Goal: Find specific page/section: Find specific page/section

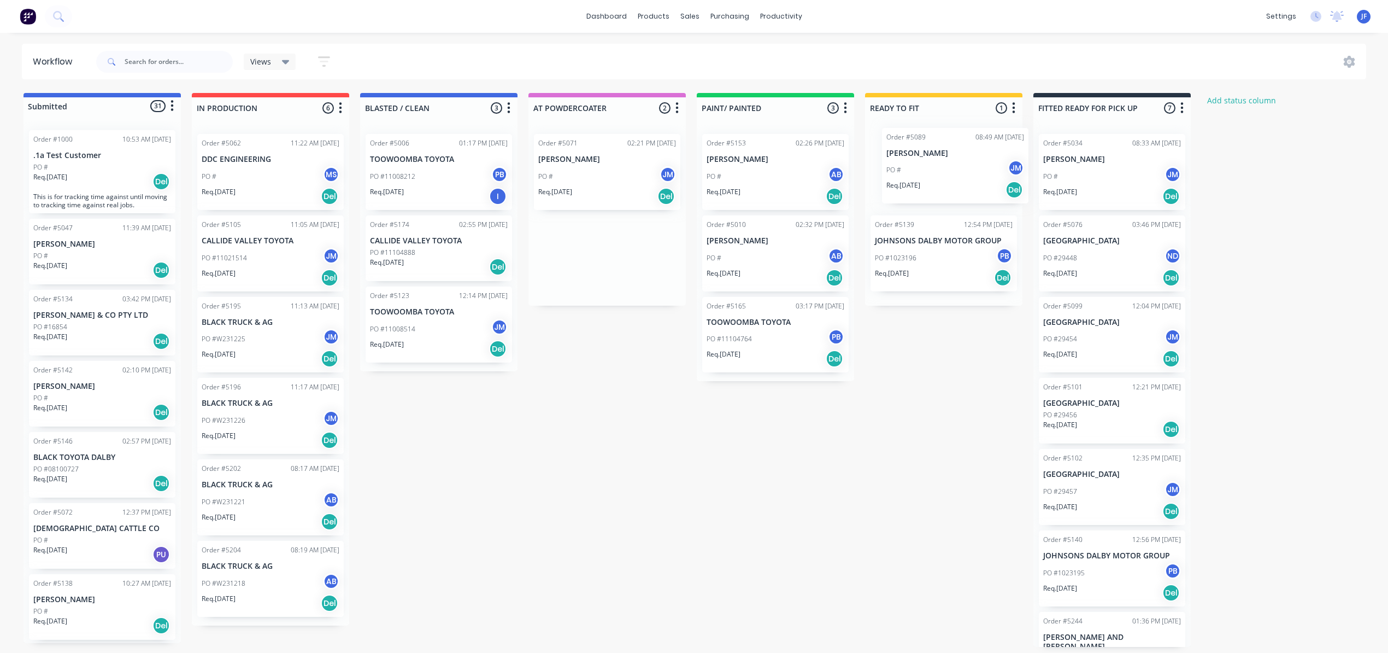
drag, startPoint x: 635, startPoint y: 174, endPoint x: 991, endPoint y: 168, distance: 356.4
click at [991, 168] on div "Submitted 31 Status colour #4169E1 hex #4169E1 Save Cancel Summaries Total orde…" at bounding box center [745, 370] width 1506 height 554
click at [748, 53] on div "Purchase Orders" at bounding box center [765, 58] width 58 height 10
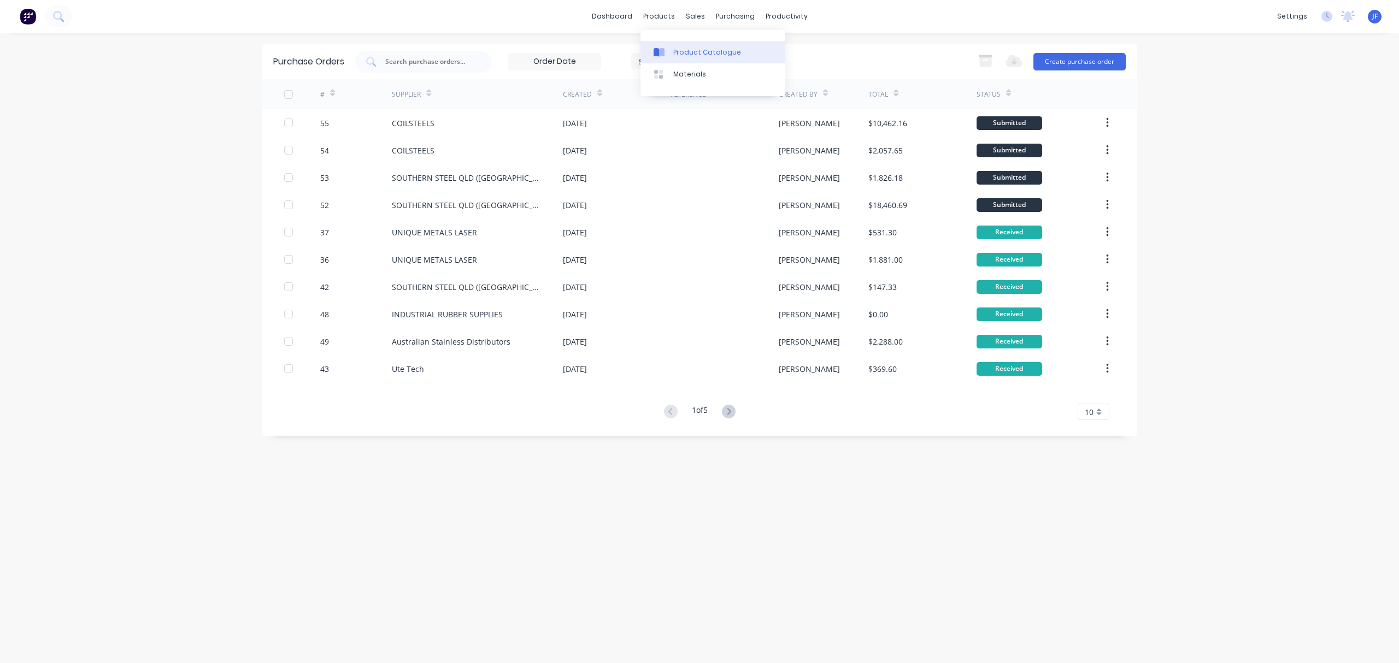
click at [683, 52] on div "Product Catalogue" at bounding box center [707, 53] width 68 height 10
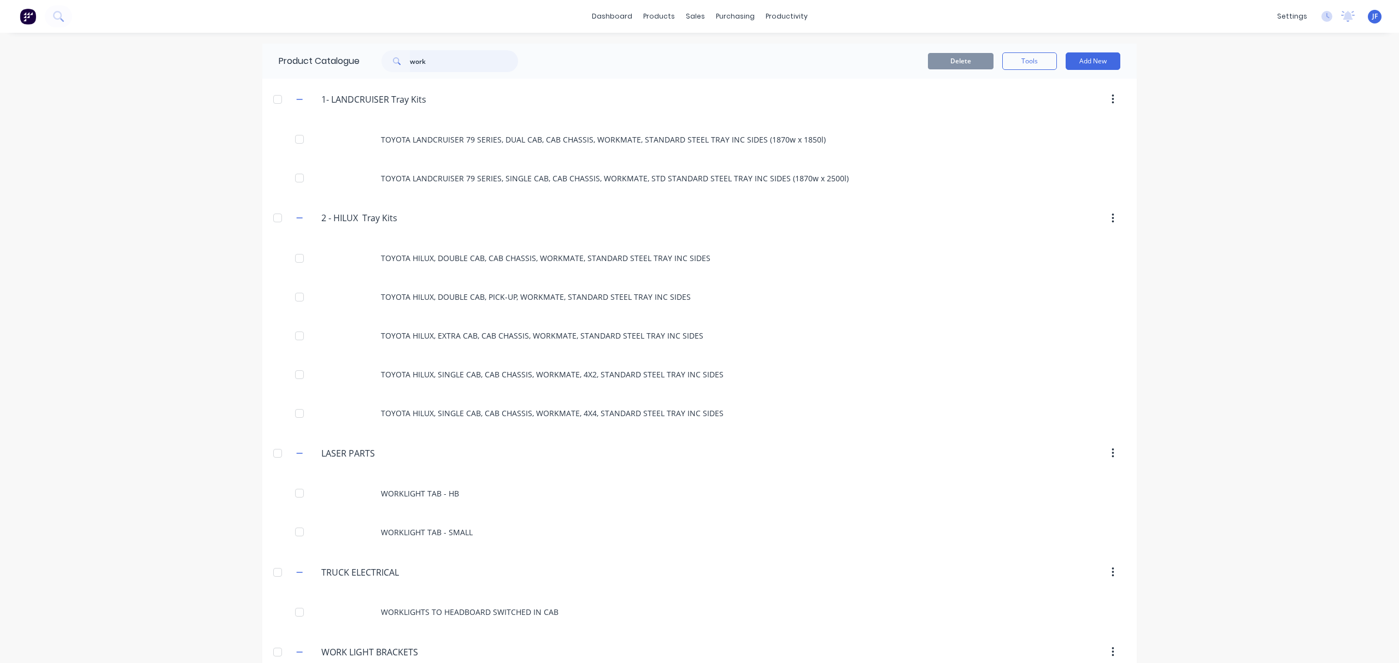
click at [436, 51] on input "work" at bounding box center [464, 61] width 108 height 22
type input "w"
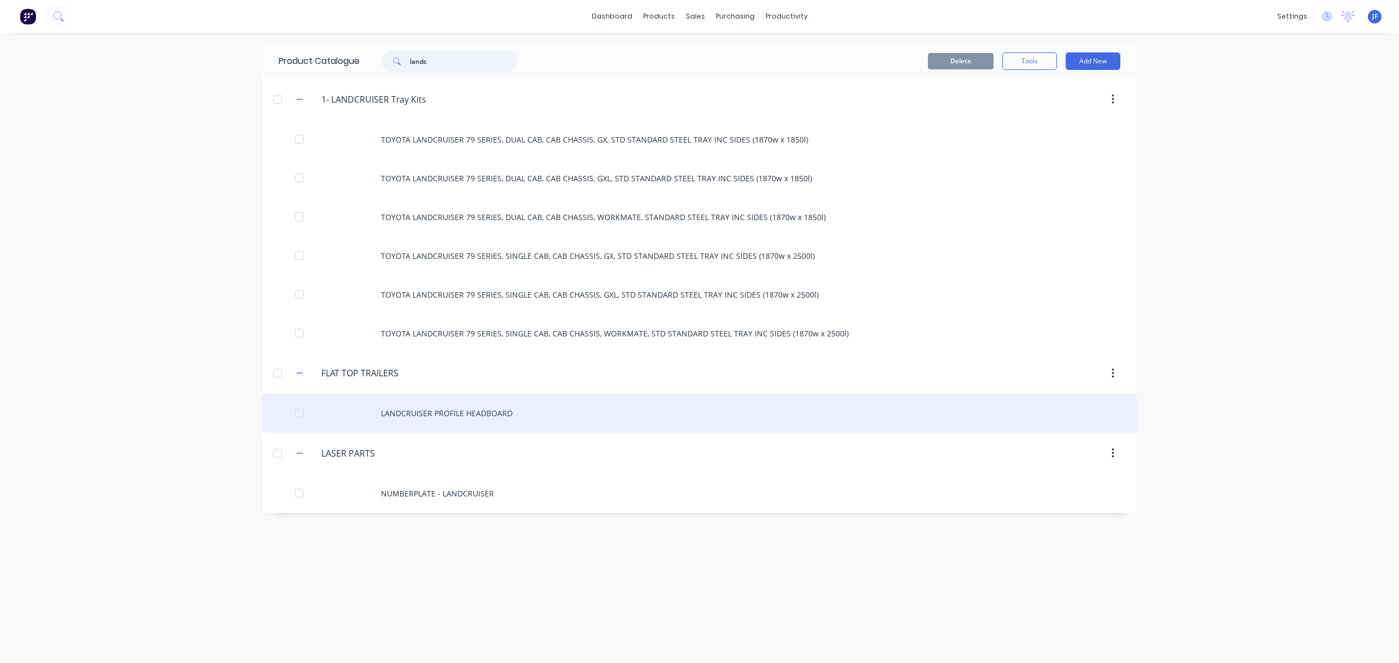
type input "landc"
click at [410, 414] on div "LANDCRUISER PROFILE HEADBOARD" at bounding box center [699, 413] width 874 height 39
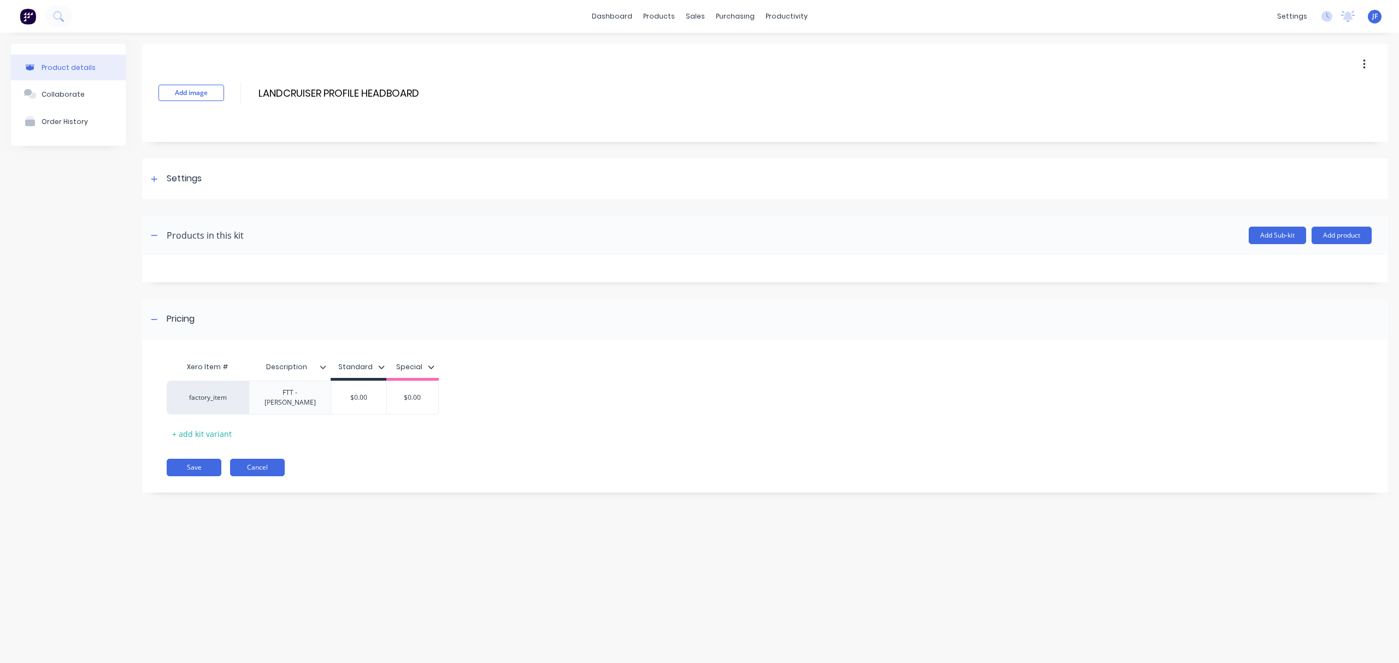
click at [261, 459] on button "Cancel" at bounding box center [257, 467] width 55 height 17
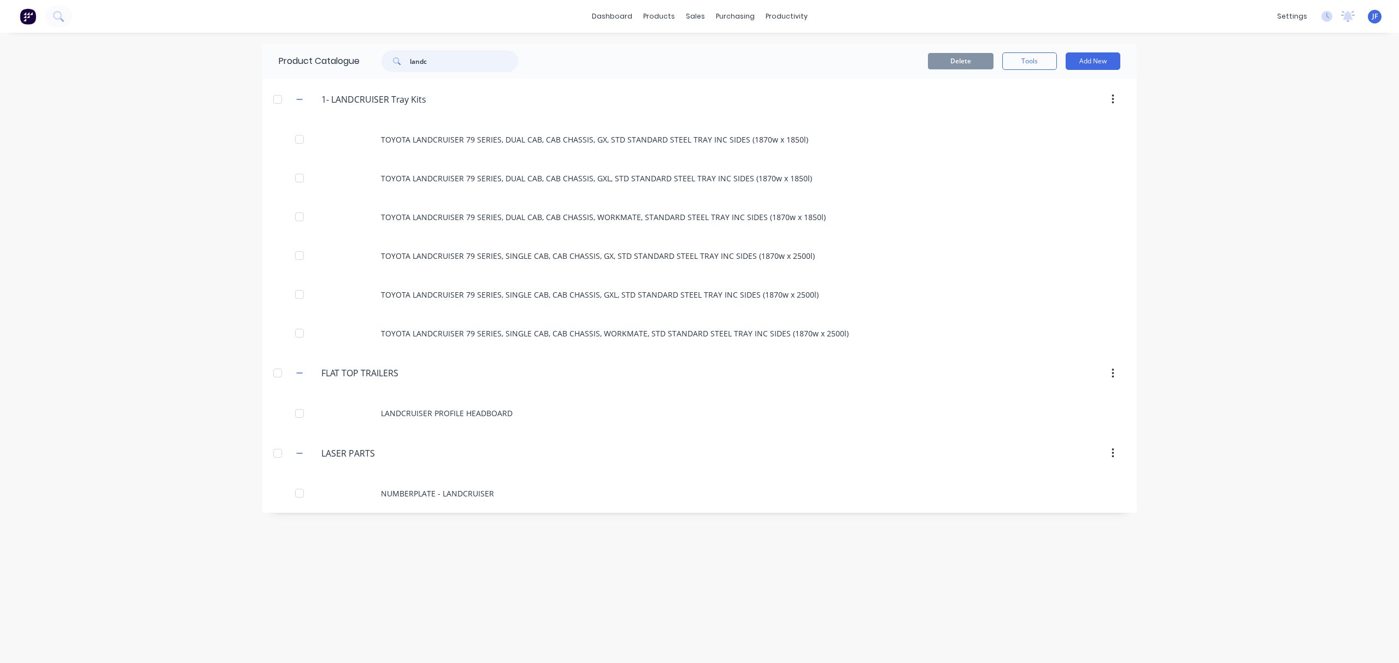
click at [447, 66] on input "landc" at bounding box center [464, 61] width 108 height 22
type input "l"
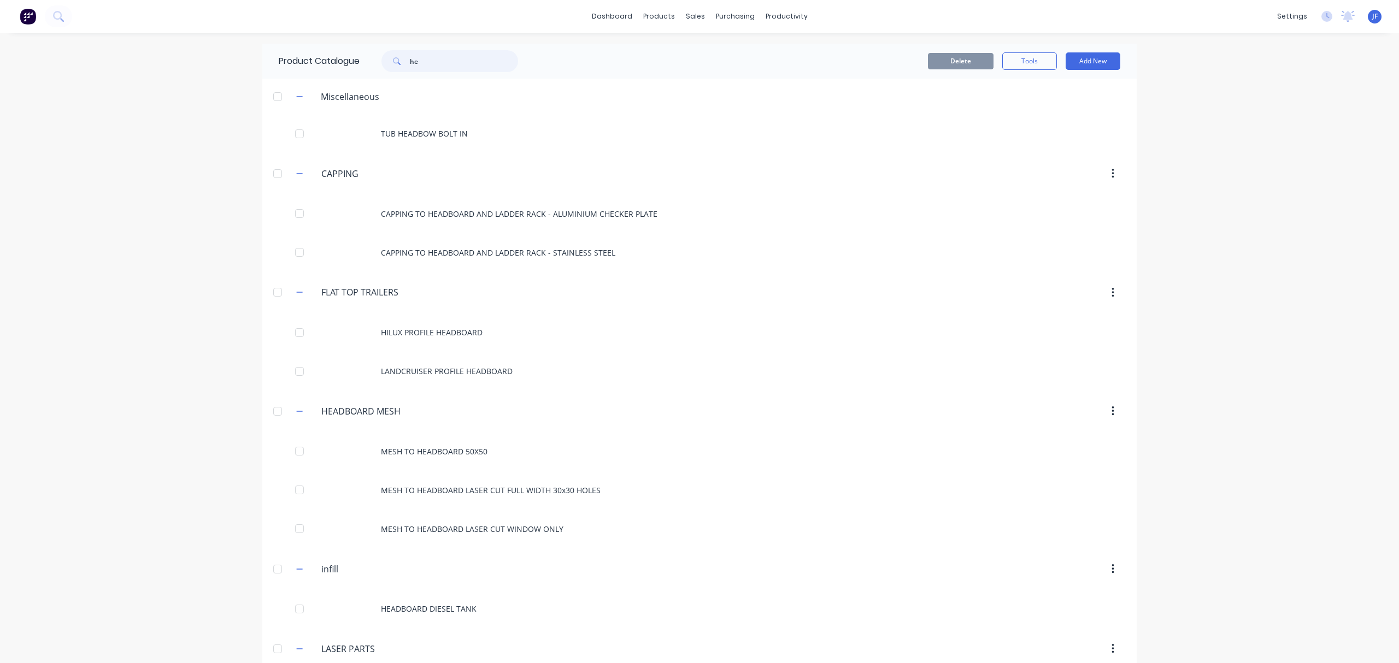
type input "h"
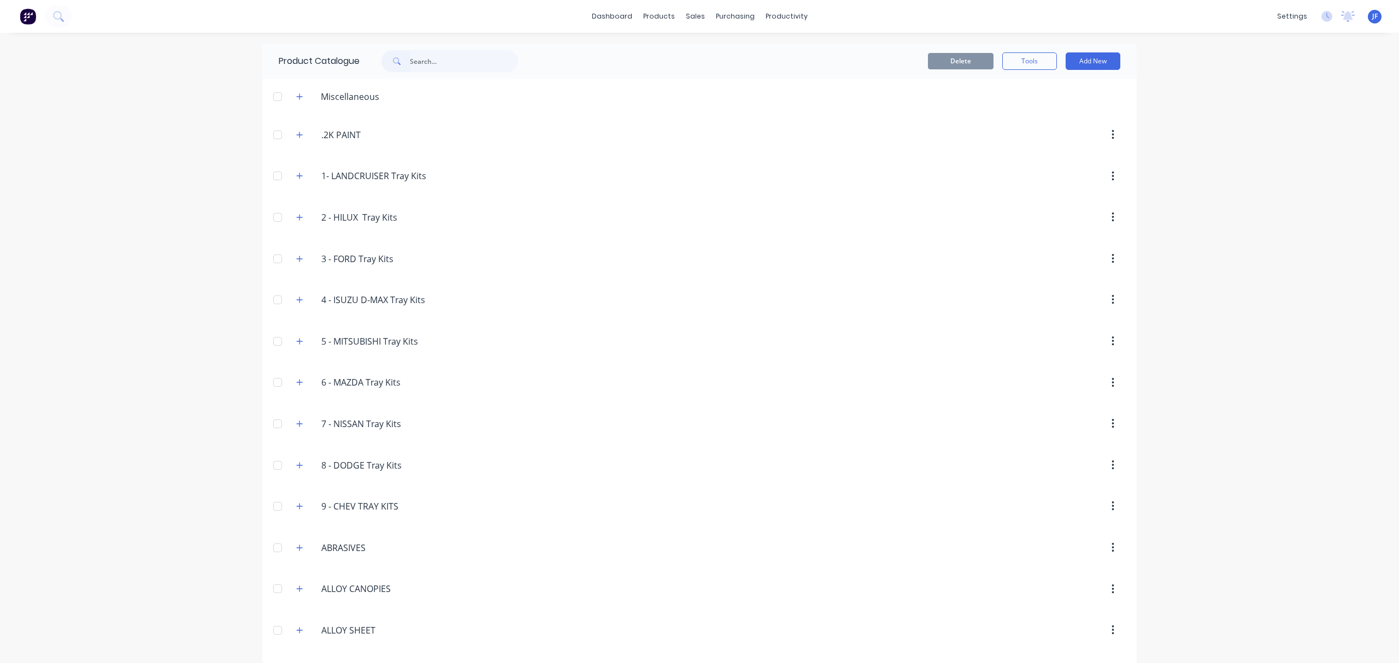
click at [601, 45] on div "Delete Tools Add New" at bounding box center [840, 61] width 591 height 35
click at [784, 53] on div "Workflow" at bounding box center [800, 53] width 33 height 10
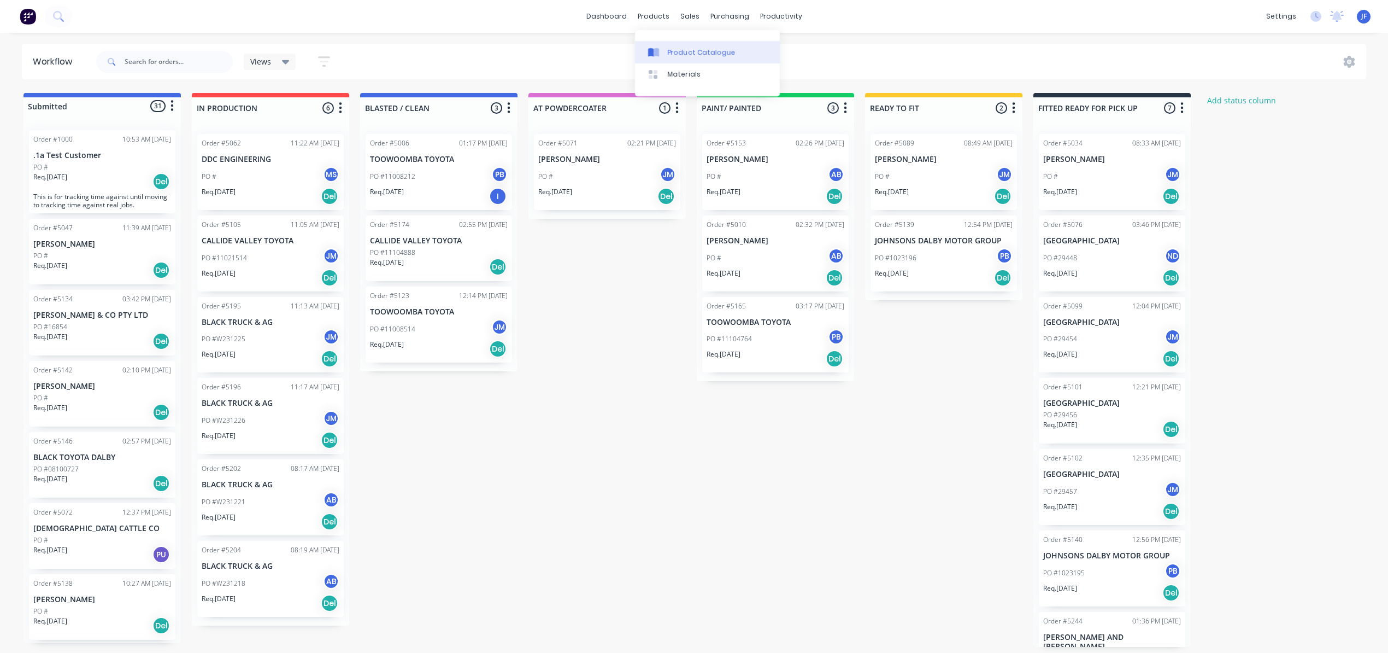
click at [685, 53] on div "Product Catalogue" at bounding box center [702, 53] width 68 height 10
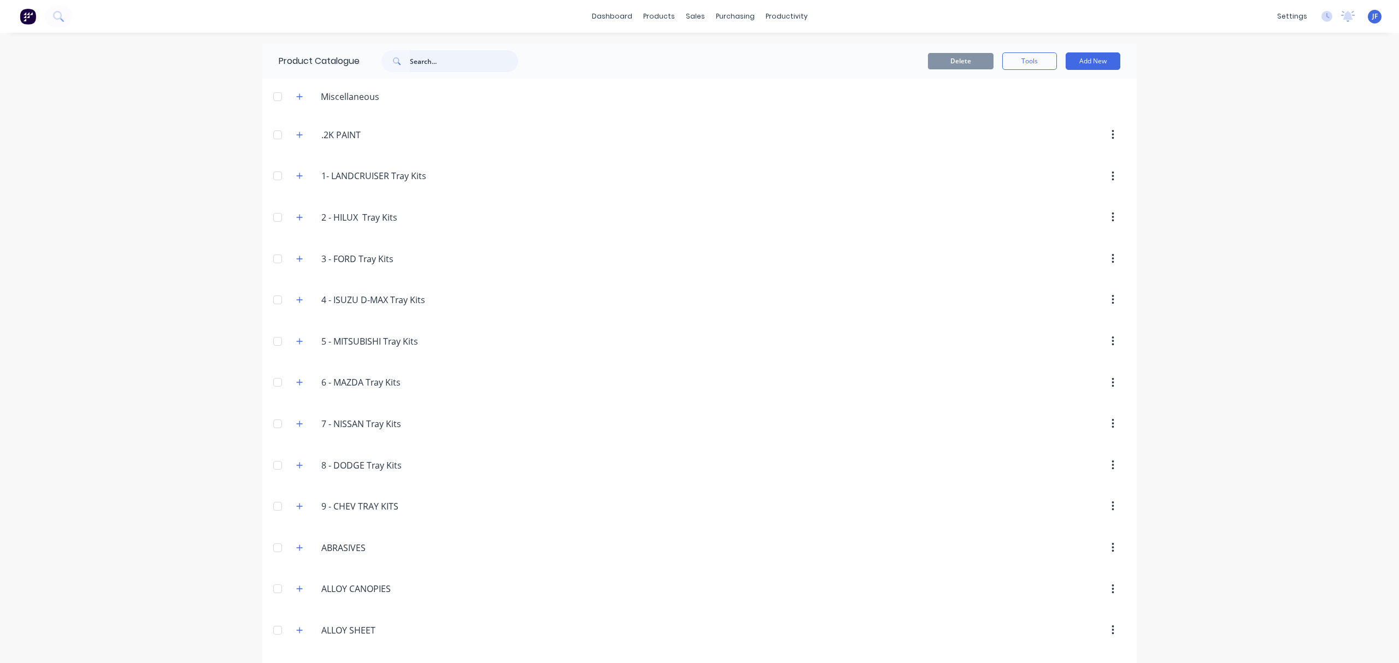
click at [440, 61] on input "text" at bounding box center [464, 61] width 108 height 22
type input "h"
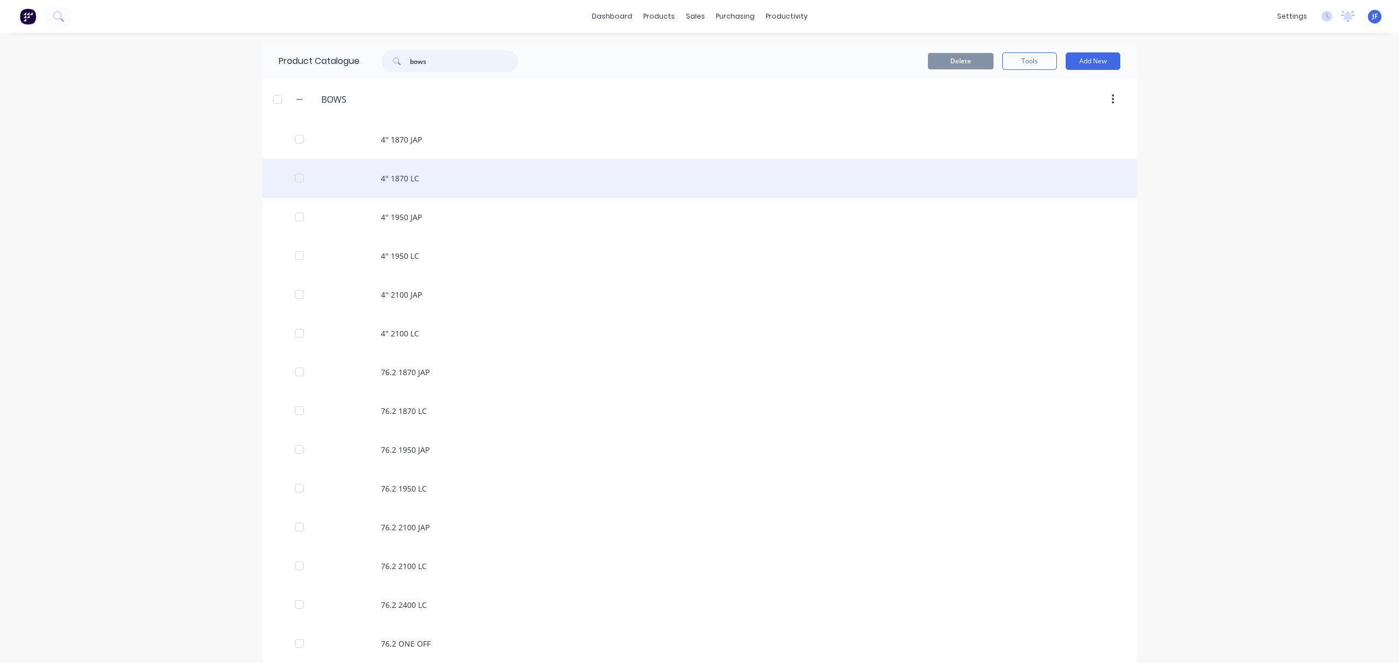
type input "bows"
click at [409, 178] on div "4'' 1870 LC" at bounding box center [699, 178] width 874 height 39
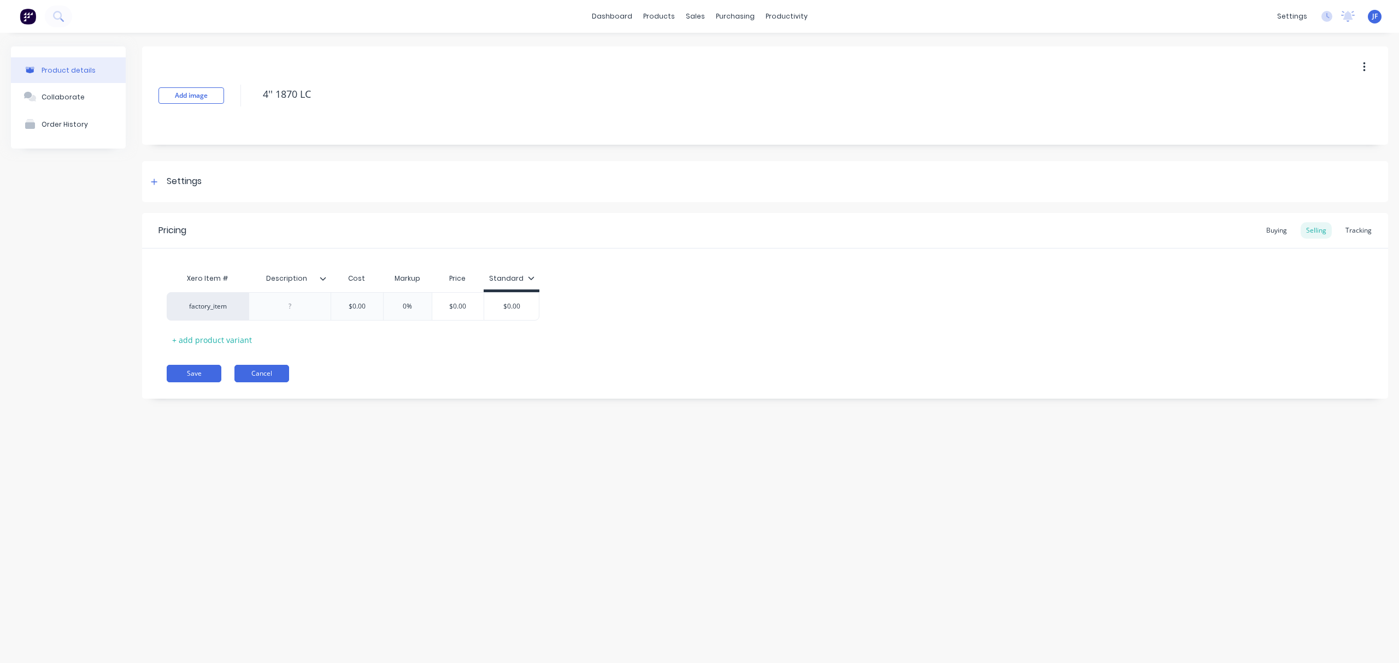
click at [268, 374] on button "Cancel" at bounding box center [261, 373] width 55 height 17
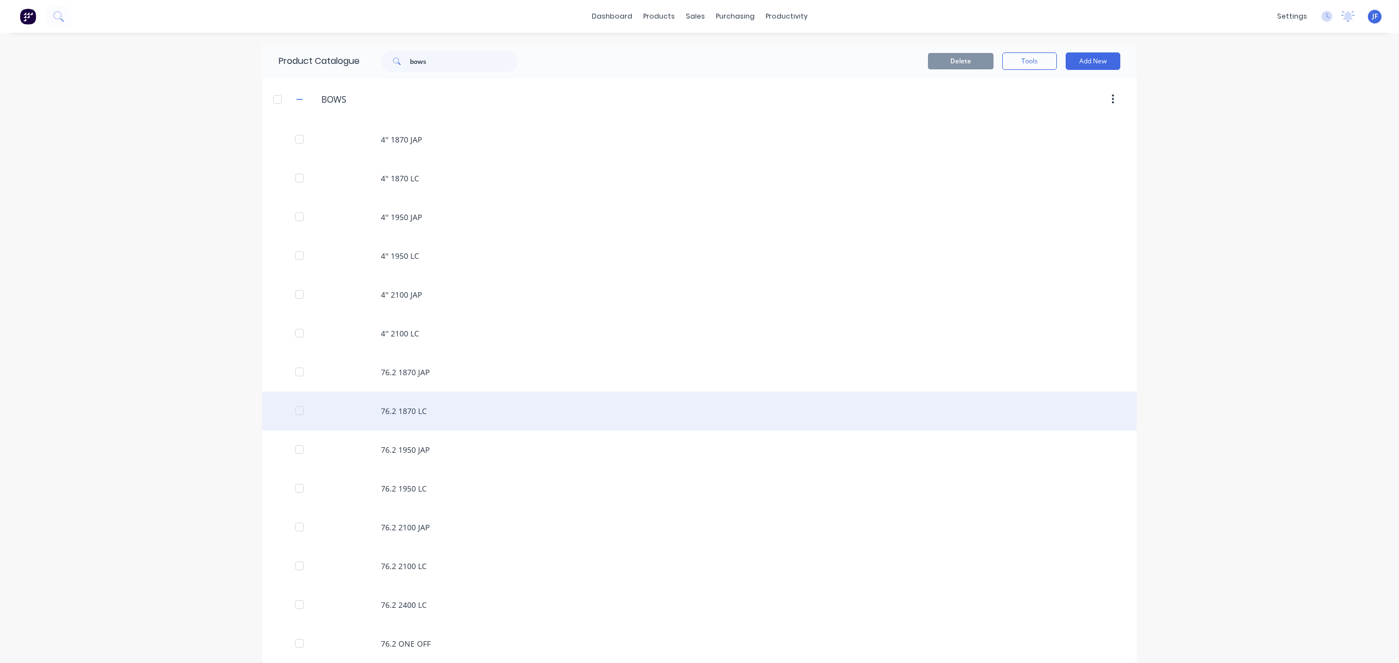
click at [418, 407] on div "76.2 1870 LC" at bounding box center [699, 411] width 874 height 39
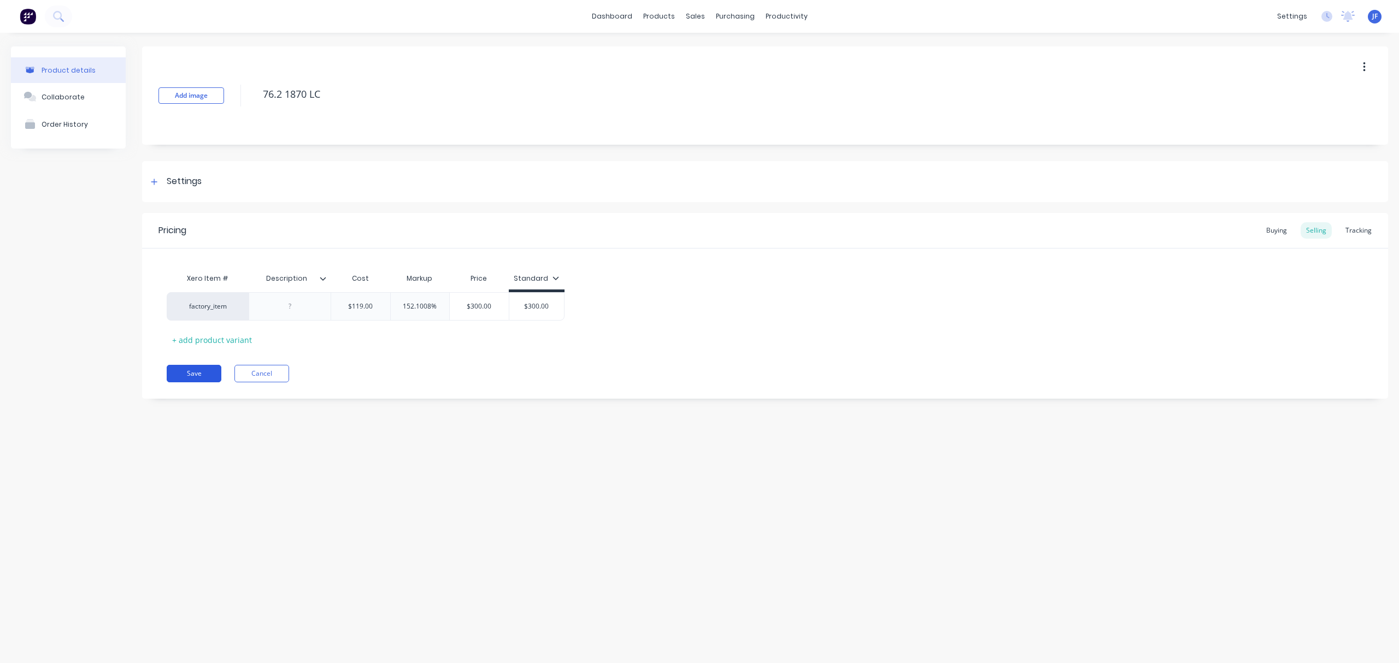
click at [189, 377] on button "Save" at bounding box center [194, 373] width 55 height 17
type textarea "x"
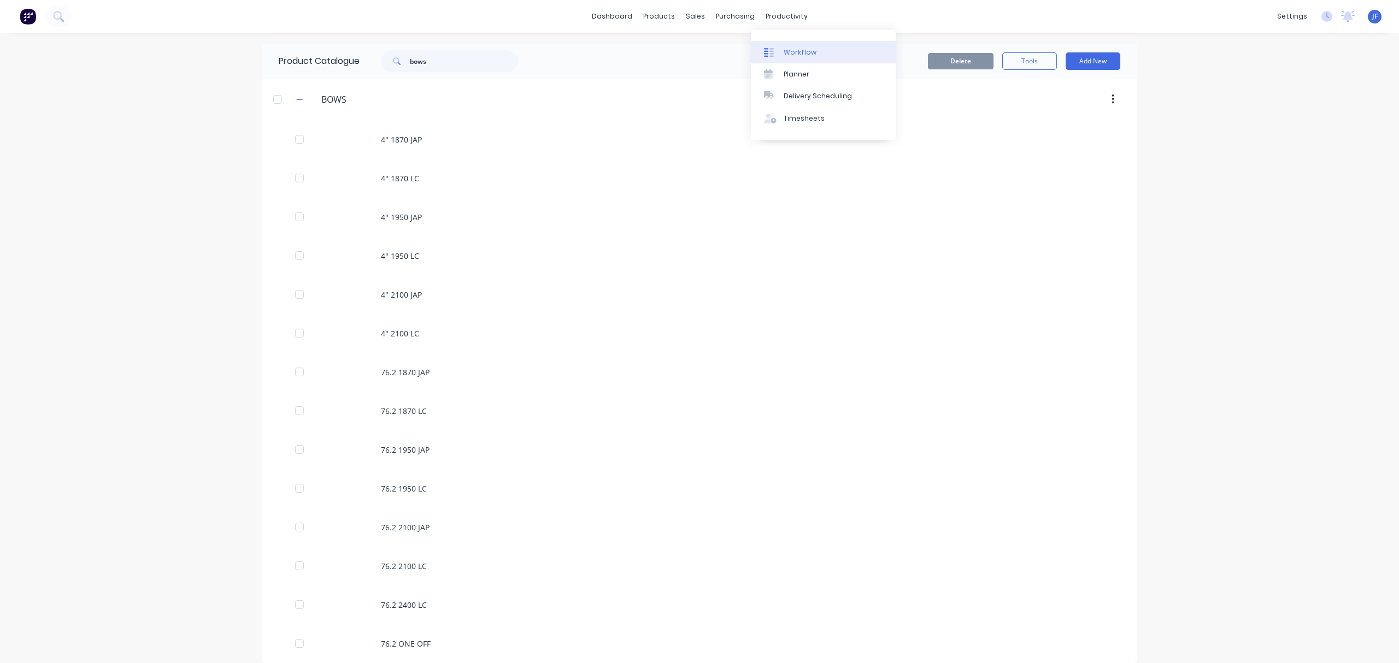
click at [824, 57] on link "Workflow" at bounding box center [823, 52] width 145 height 22
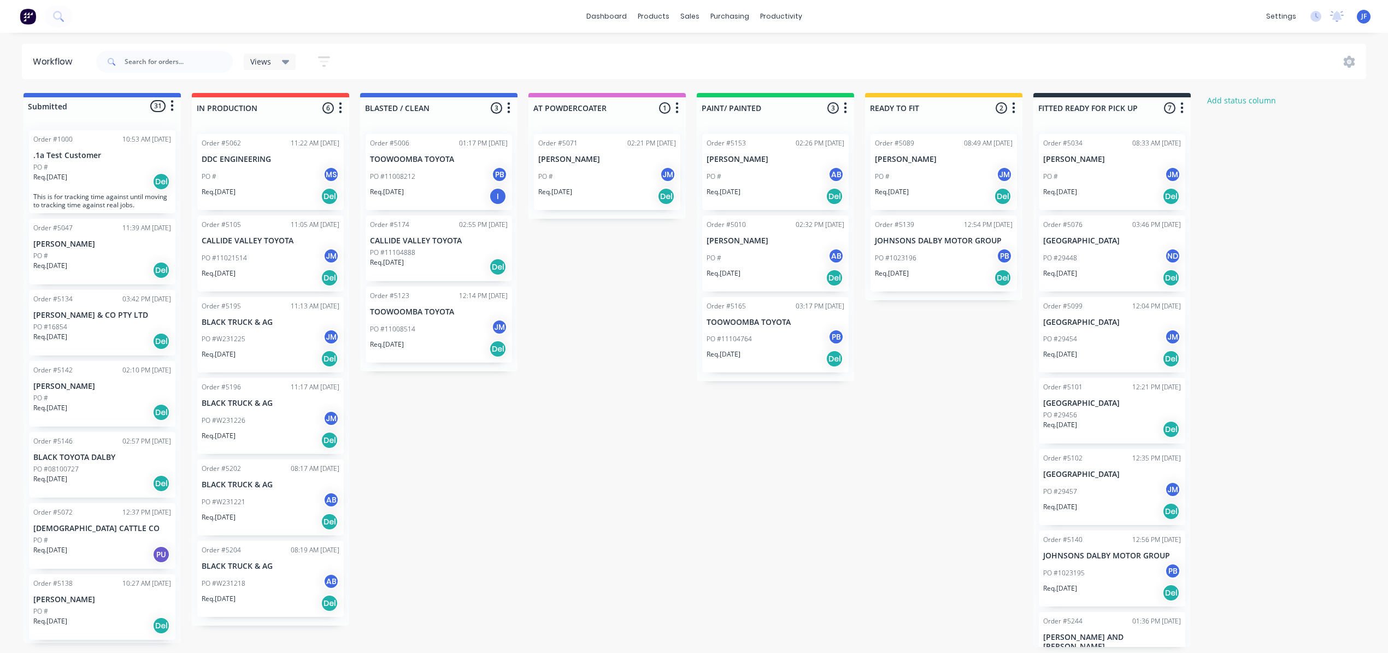
click at [600, 337] on div "Submitted 31 Status colour #4169E1 hex #4169E1 Save Cancel Summaries Total orde…" at bounding box center [745, 370] width 1506 height 554
click at [715, 46] on link "Product Catalogue" at bounding box center [707, 52] width 145 height 22
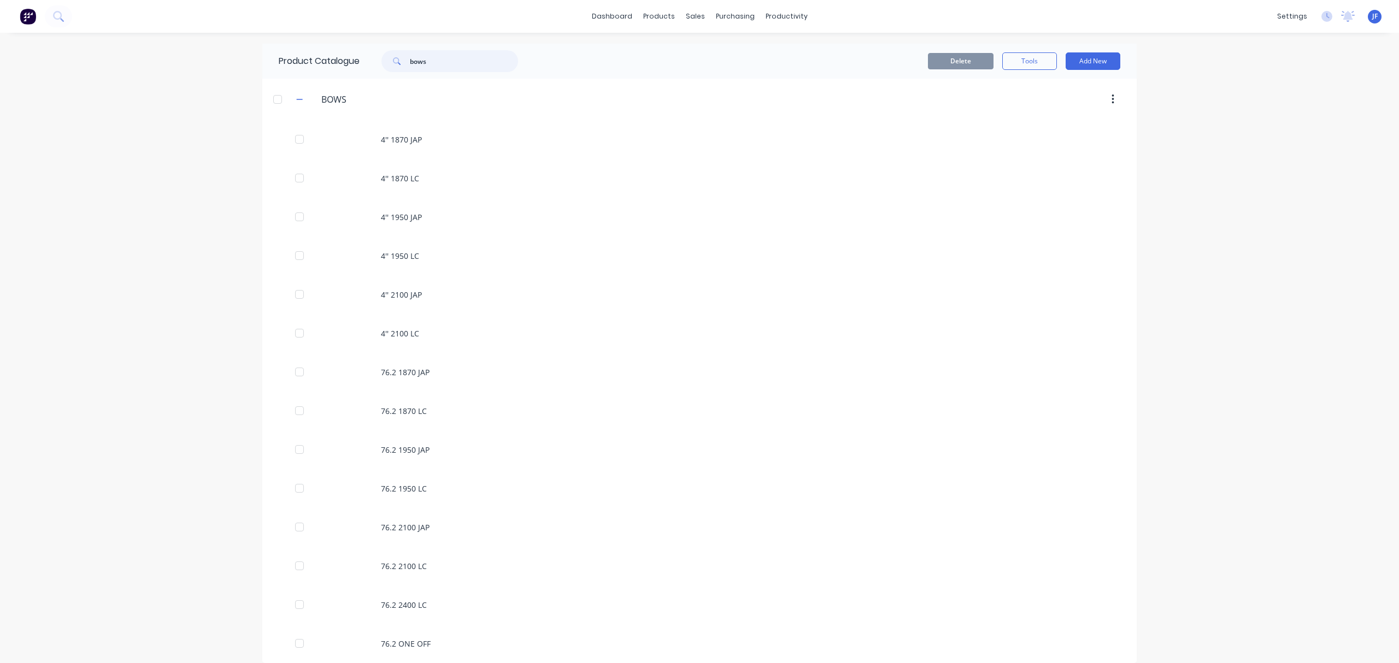
click at [443, 59] on input "bows" at bounding box center [464, 61] width 108 height 22
type input "b"
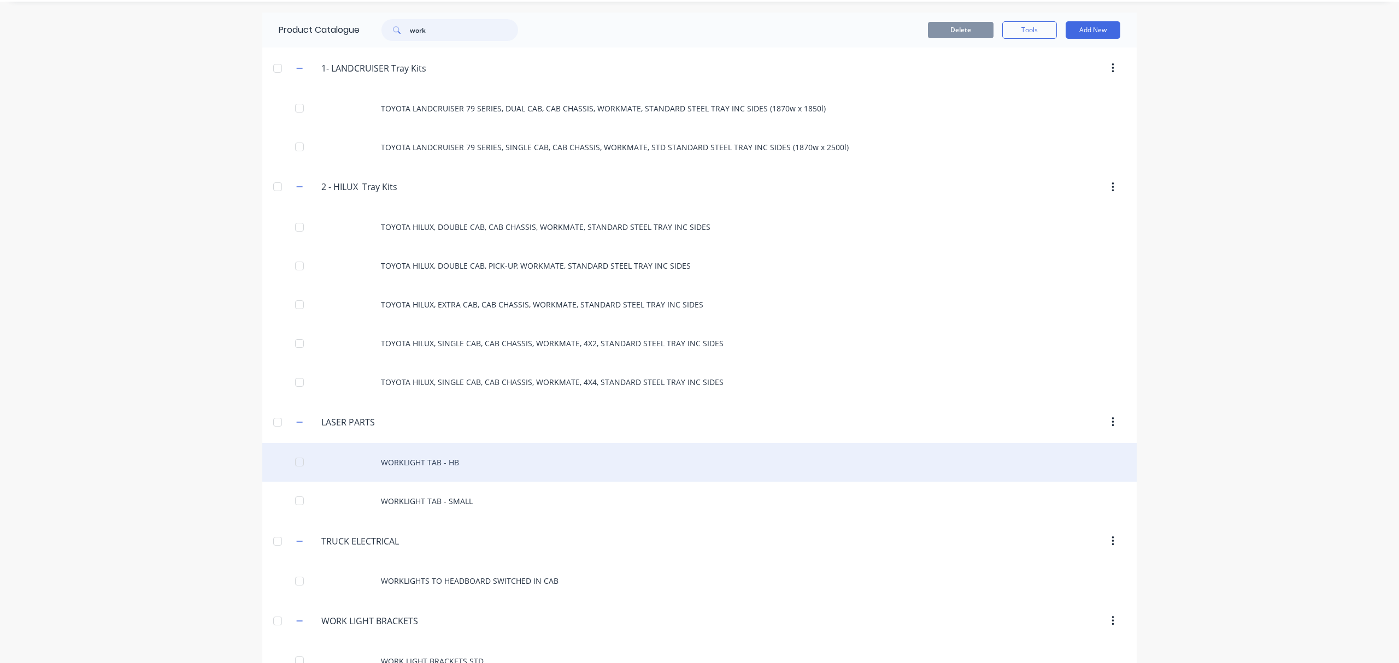
scroll to position [61, 0]
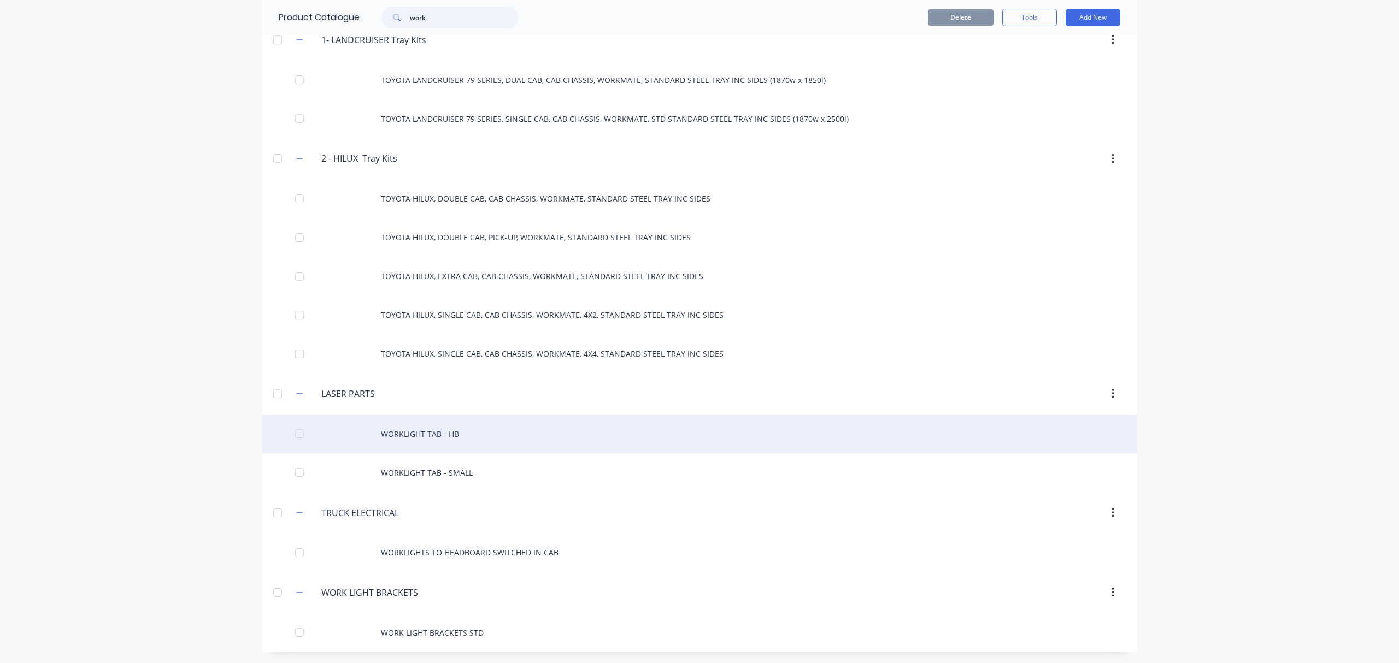
type input "work"
click at [479, 438] on div "WORKLIGHT TAB - HB" at bounding box center [699, 434] width 874 height 39
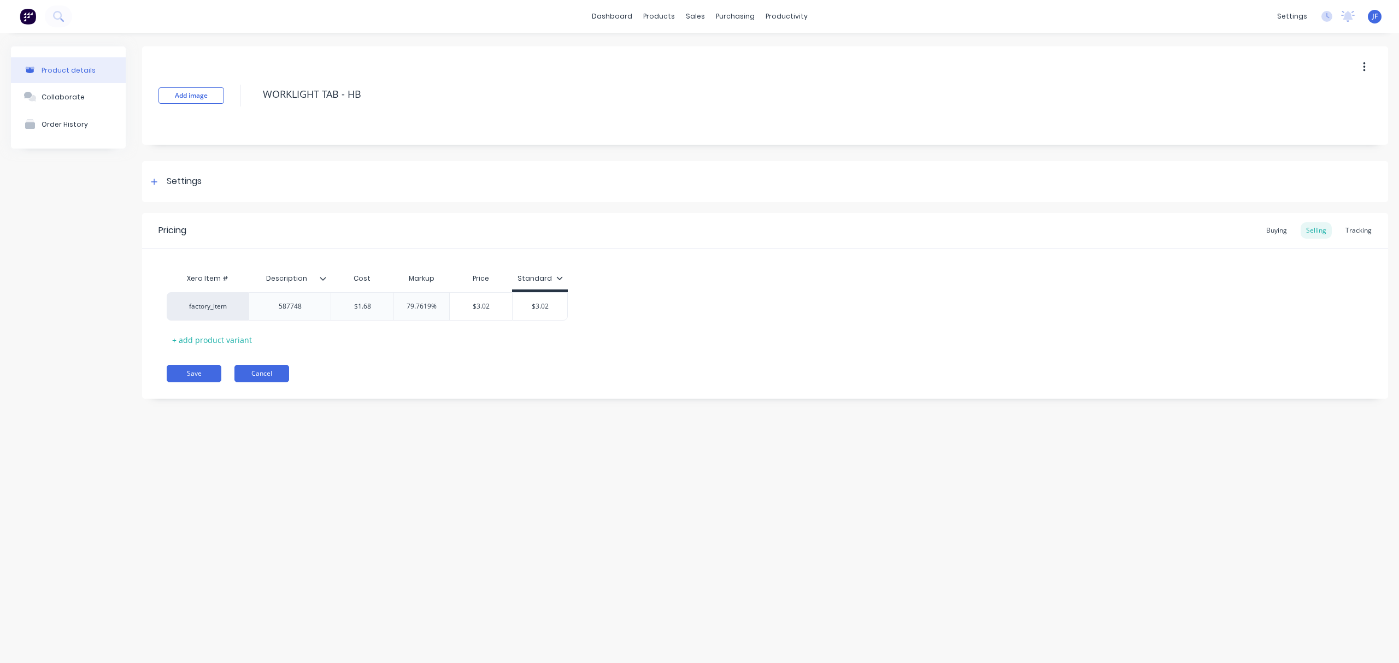
click at [247, 372] on button "Cancel" at bounding box center [261, 373] width 55 height 17
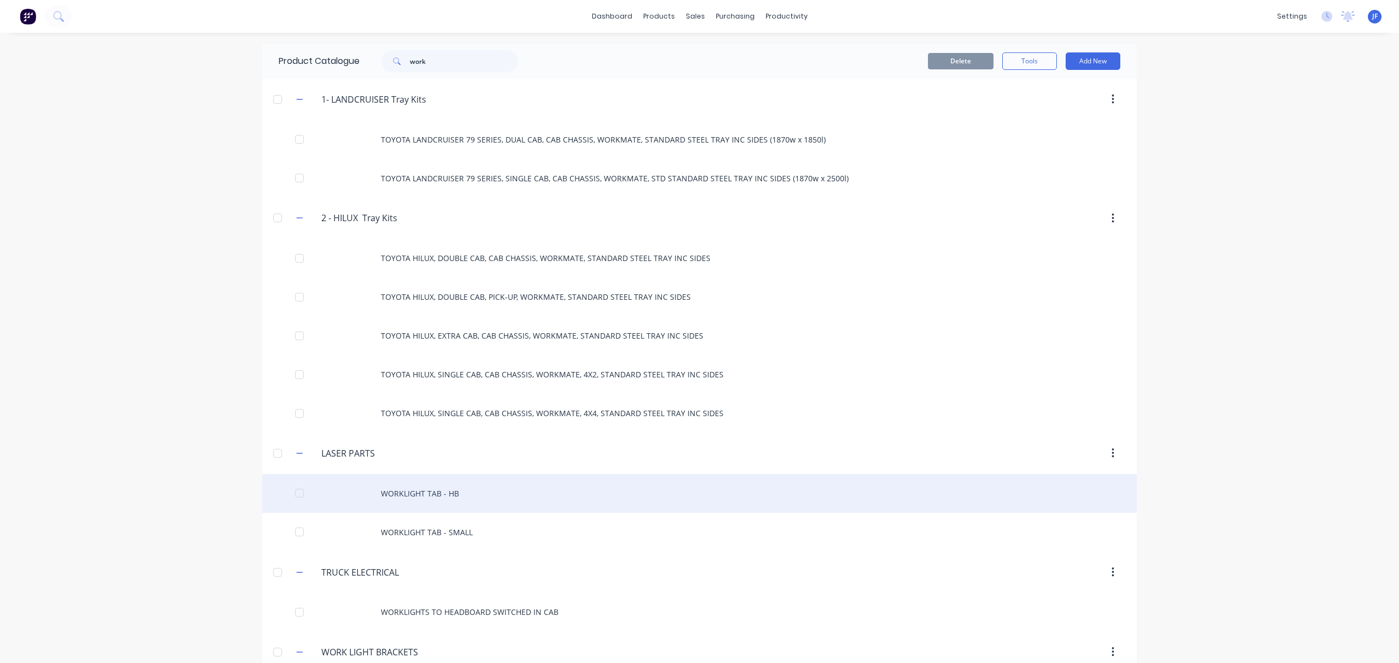
click at [400, 498] on div "WORKLIGHT TAB - HB" at bounding box center [699, 493] width 874 height 39
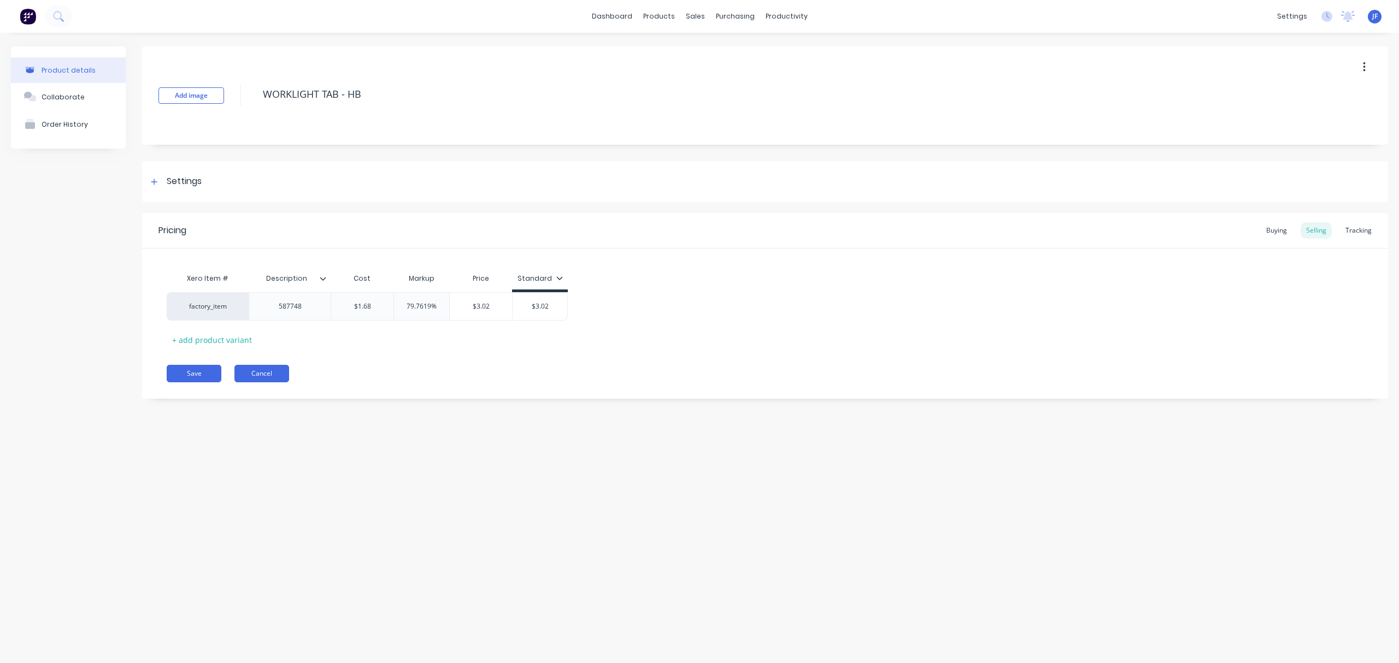
click at [273, 376] on button "Cancel" at bounding box center [261, 373] width 55 height 17
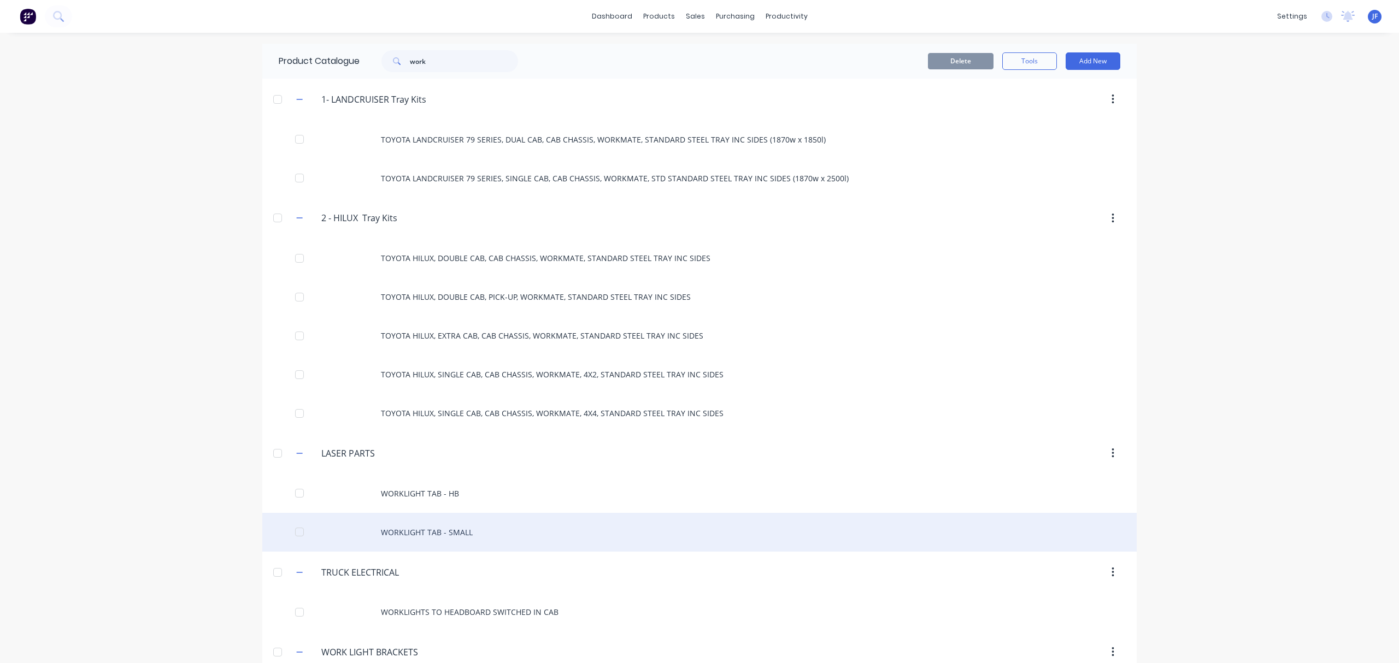
click at [396, 530] on div "WORKLIGHT TAB - SMALL" at bounding box center [699, 532] width 874 height 39
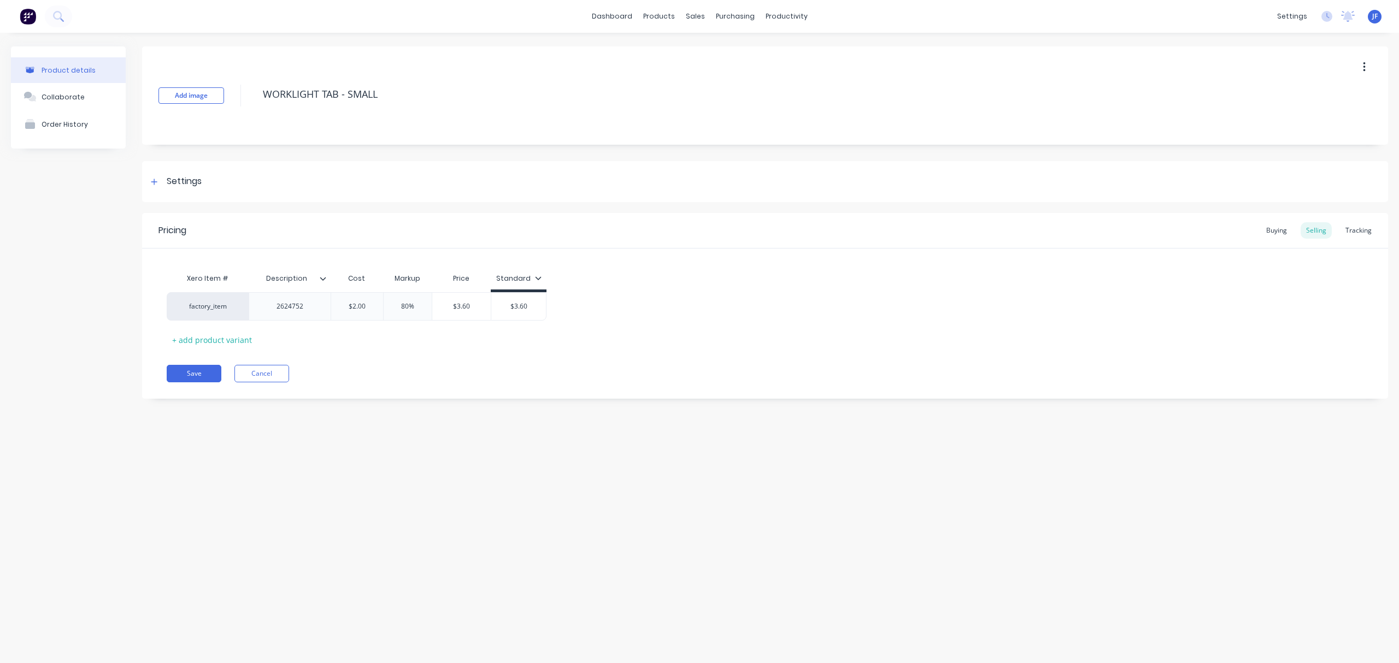
type textarea "x"
click at [277, 381] on button "Cancel" at bounding box center [261, 373] width 55 height 17
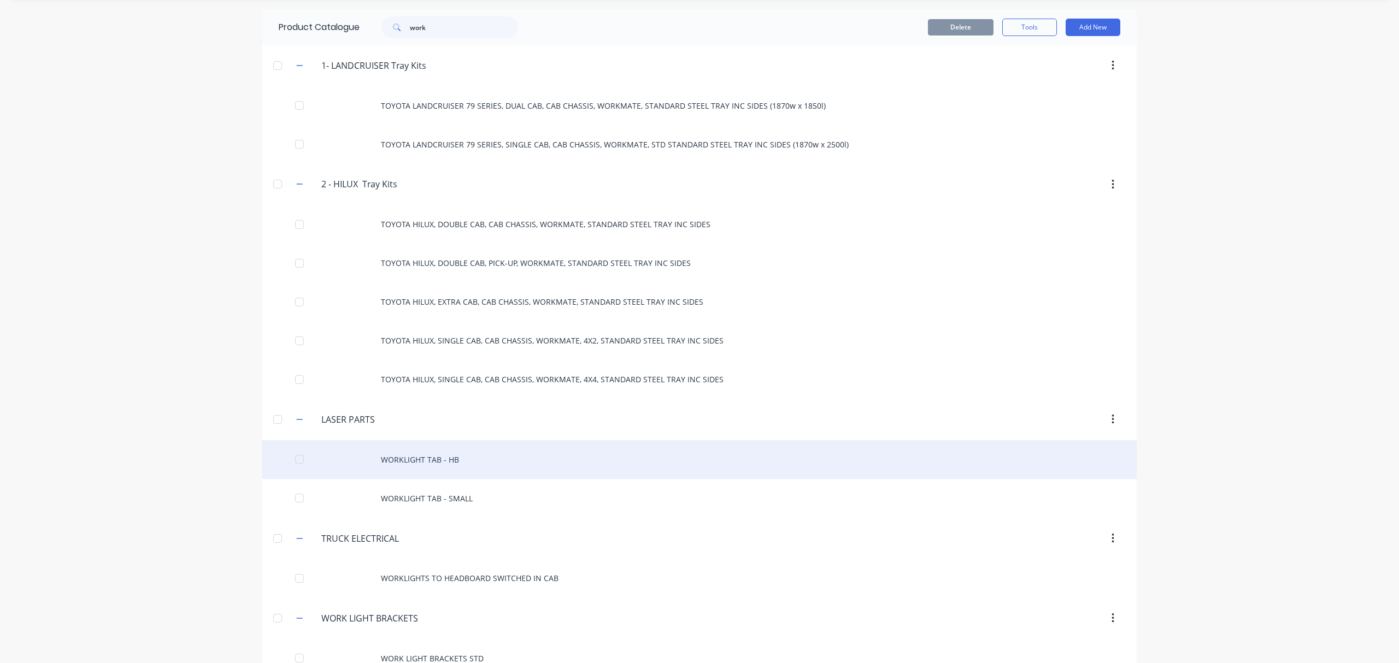
scroll to position [61, 0]
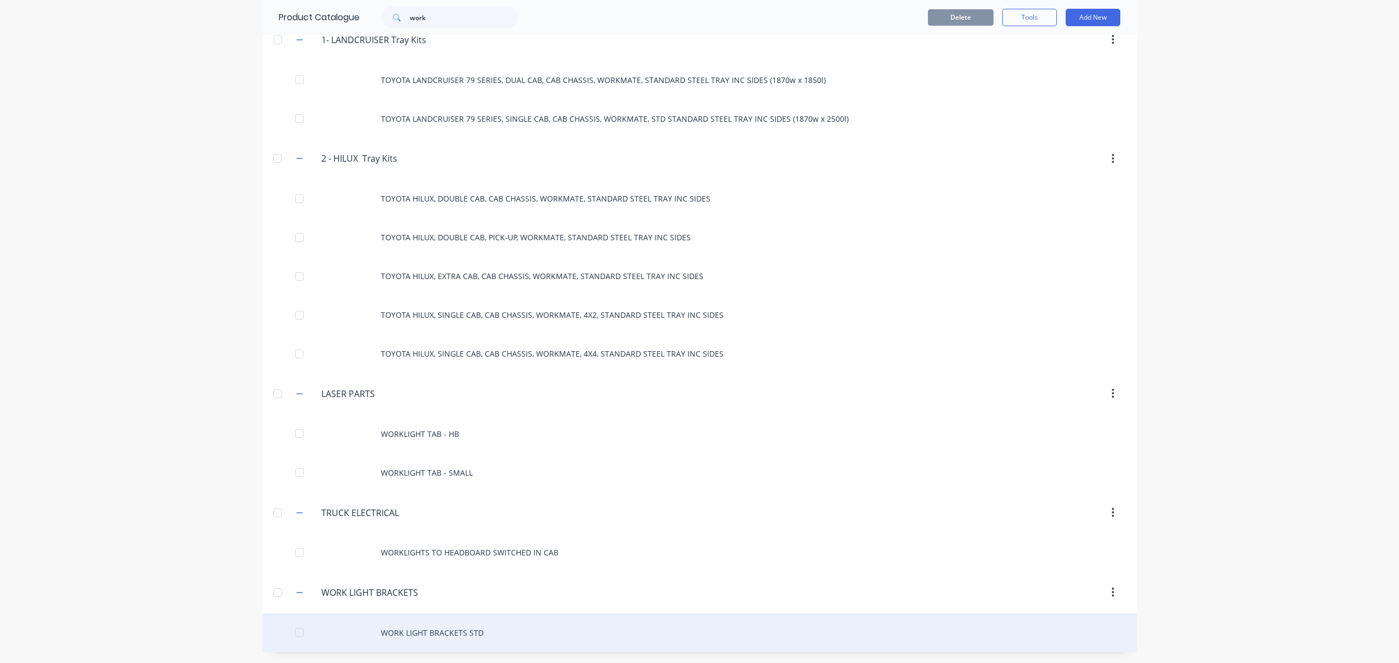
click at [438, 634] on div "WORK LIGHT BRACKETS STD" at bounding box center [699, 633] width 874 height 39
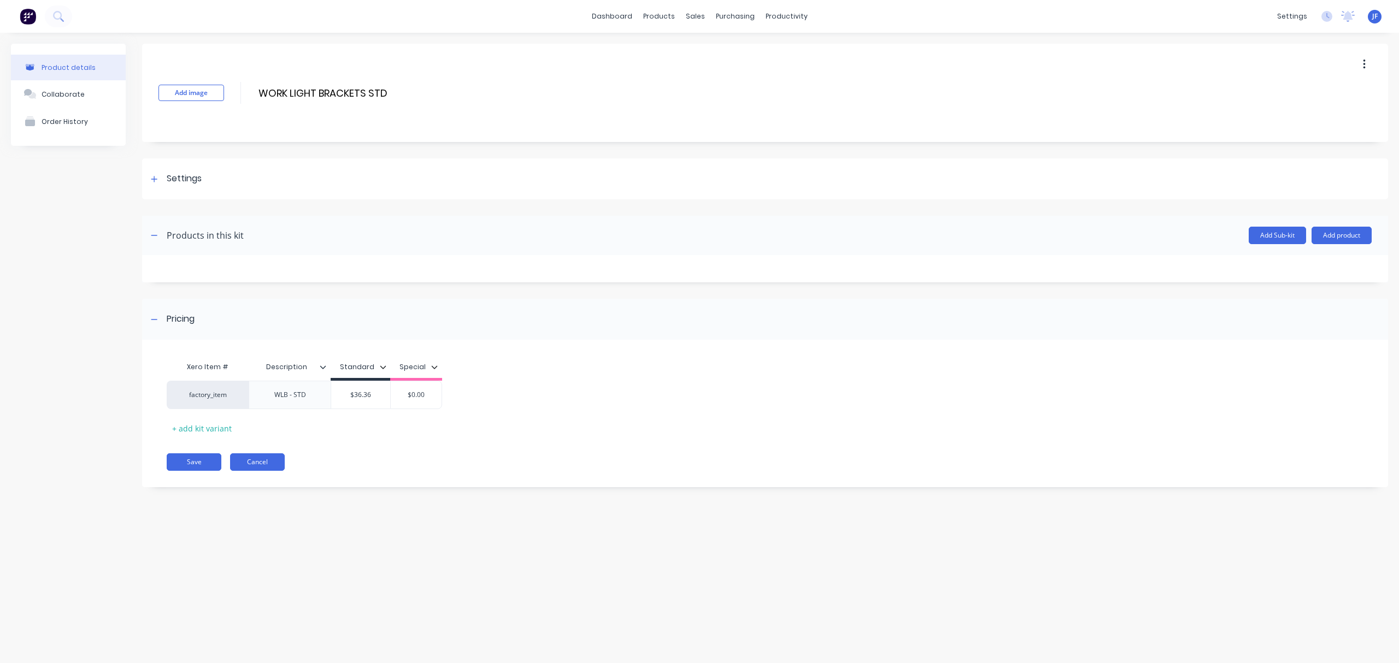
click at [252, 466] on button "Cancel" at bounding box center [257, 462] width 55 height 17
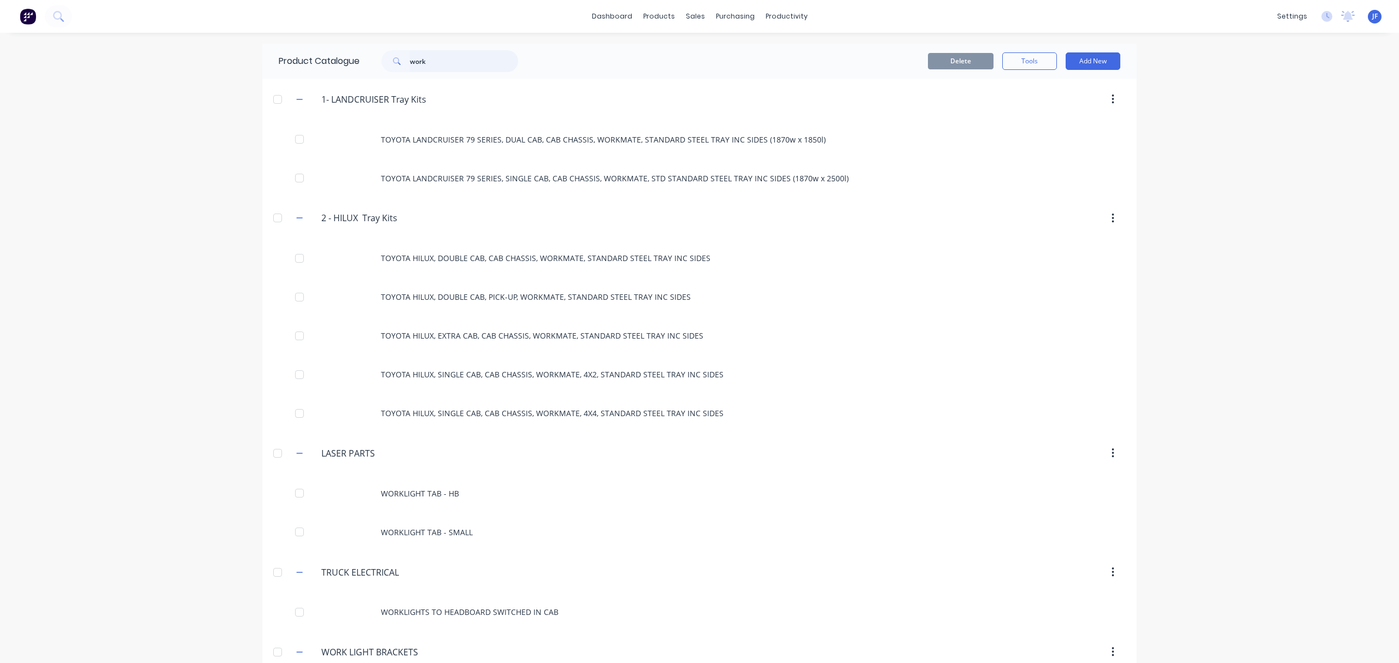
click at [428, 60] on input "work" at bounding box center [464, 61] width 108 height 22
type input "w"
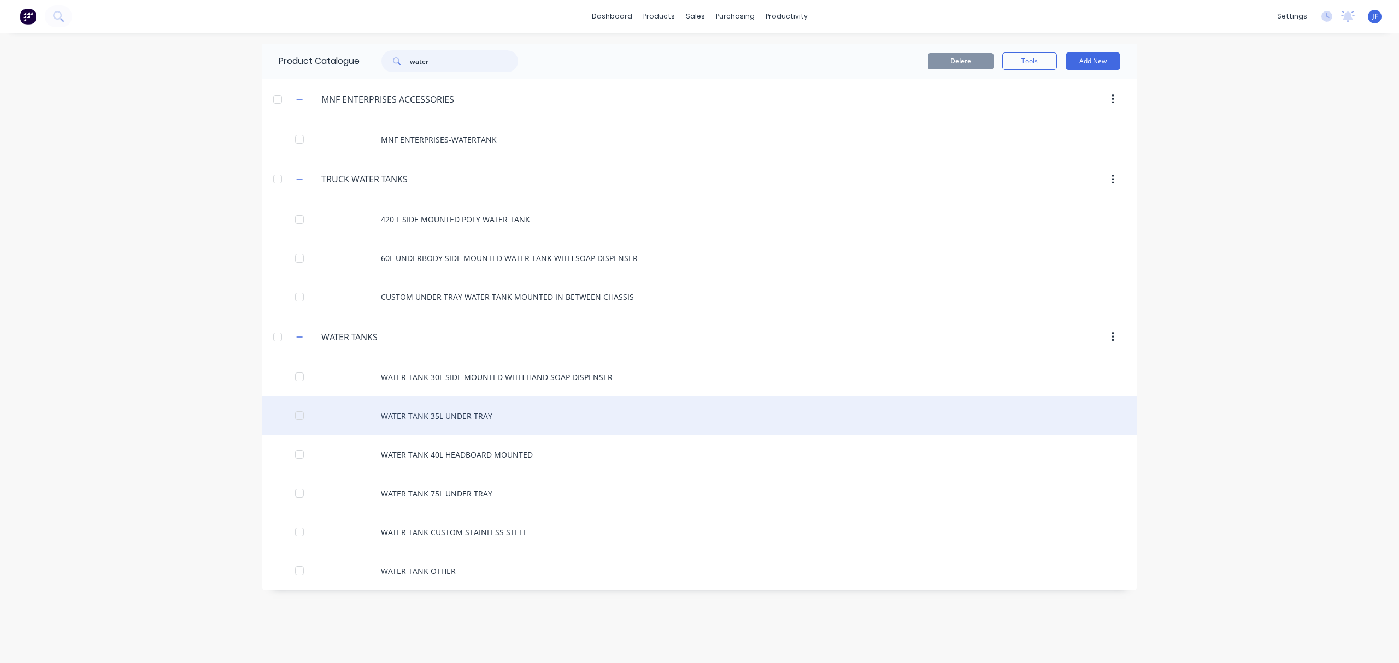
type input "water"
click at [427, 424] on div "WATER TANK 35L UNDER TRAY" at bounding box center [699, 416] width 874 height 39
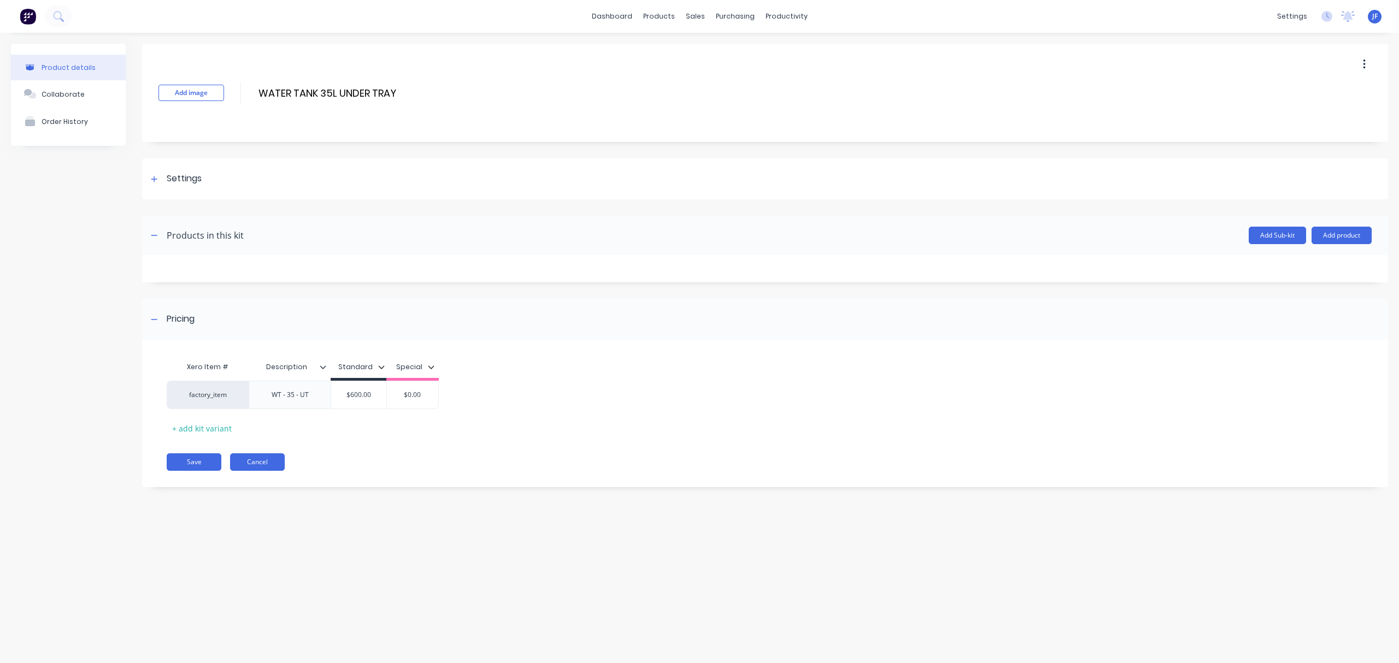
click at [245, 466] on button "Cancel" at bounding box center [257, 462] width 55 height 17
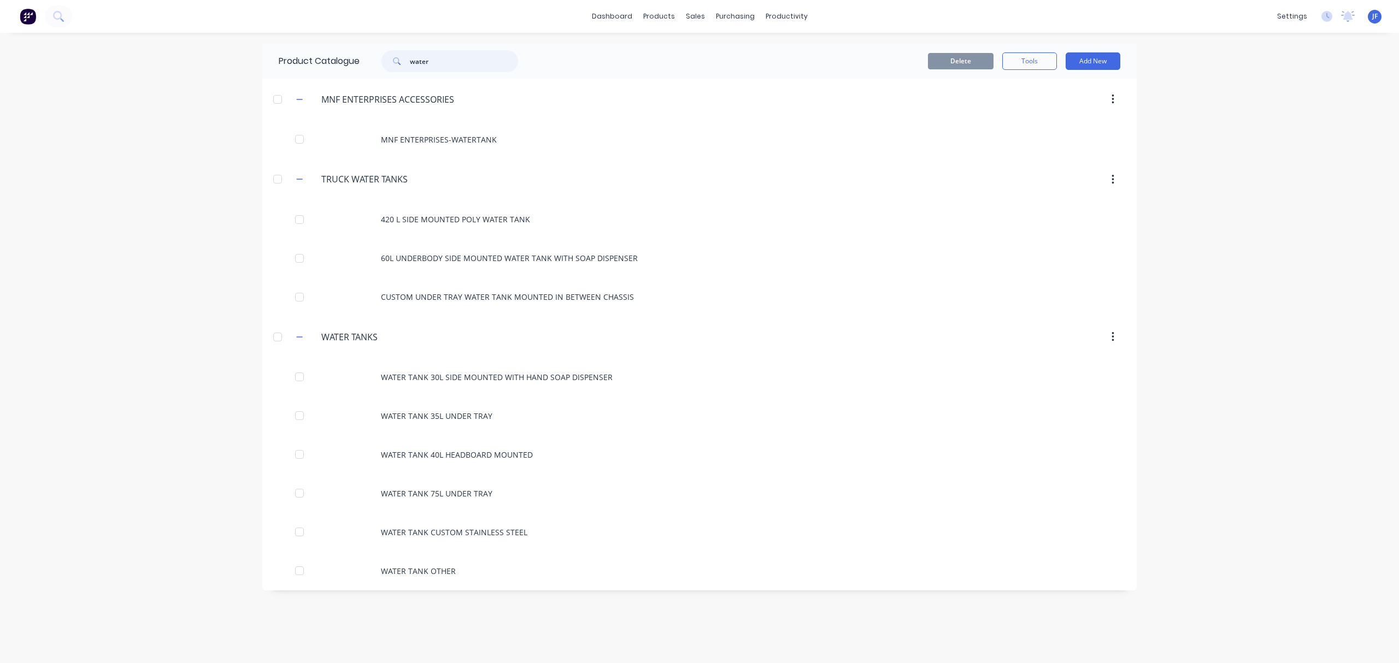
click at [436, 59] on input "water" at bounding box center [464, 61] width 108 height 22
type input "w"
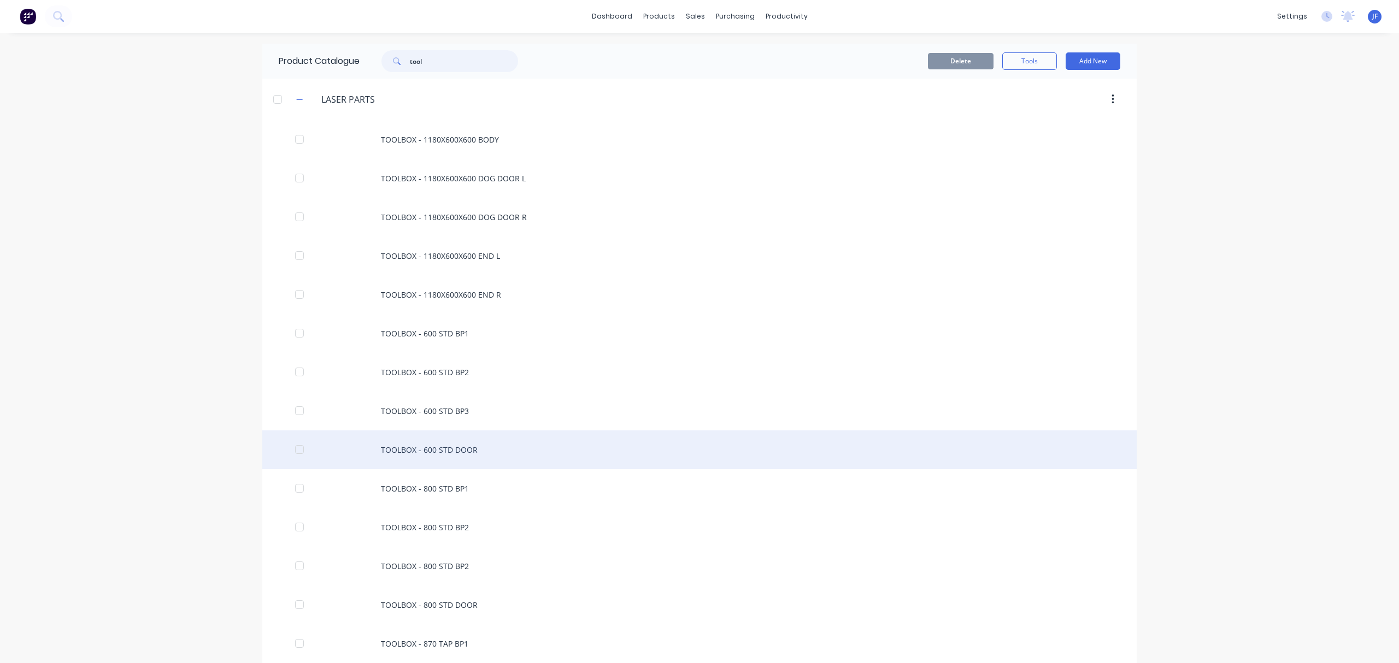
type input "tool"
click at [434, 455] on div "TOOLBOX - 600 STD DOOR" at bounding box center [699, 450] width 874 height 39
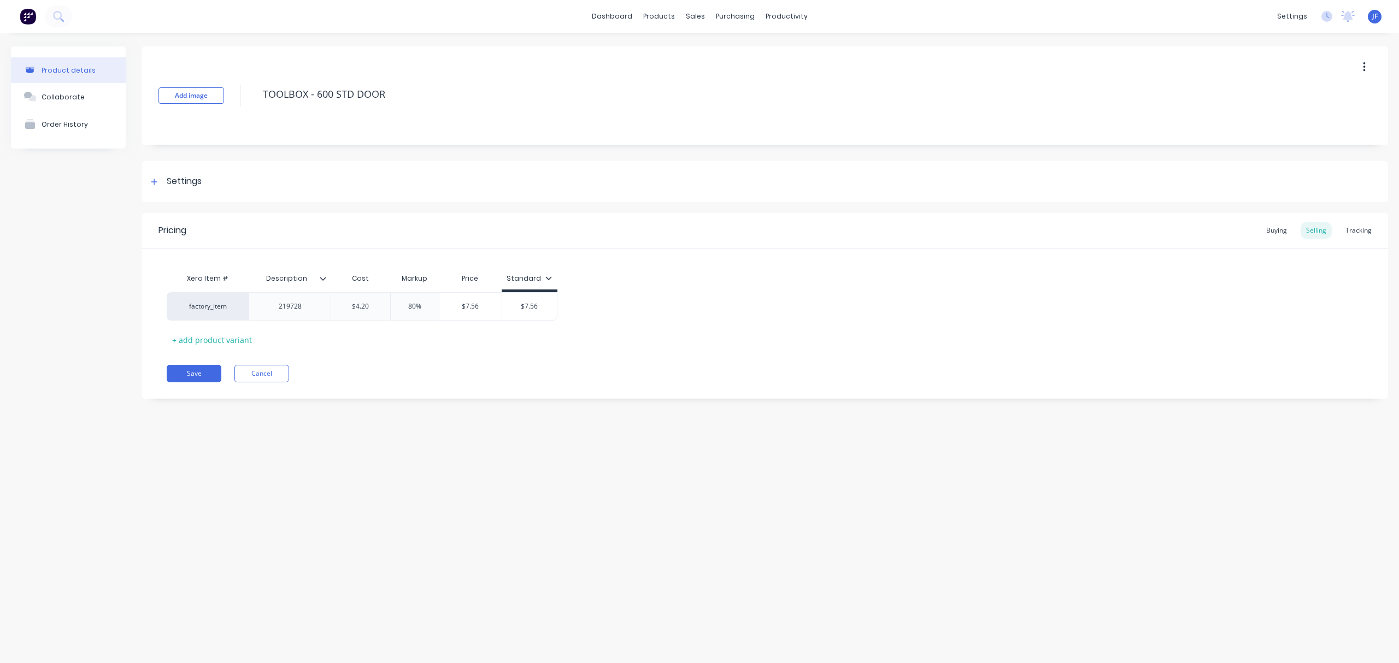
type textarea "x"
click at [284, 373] on button "Cancel" at bounding box center [261, 373] width 55 height 17
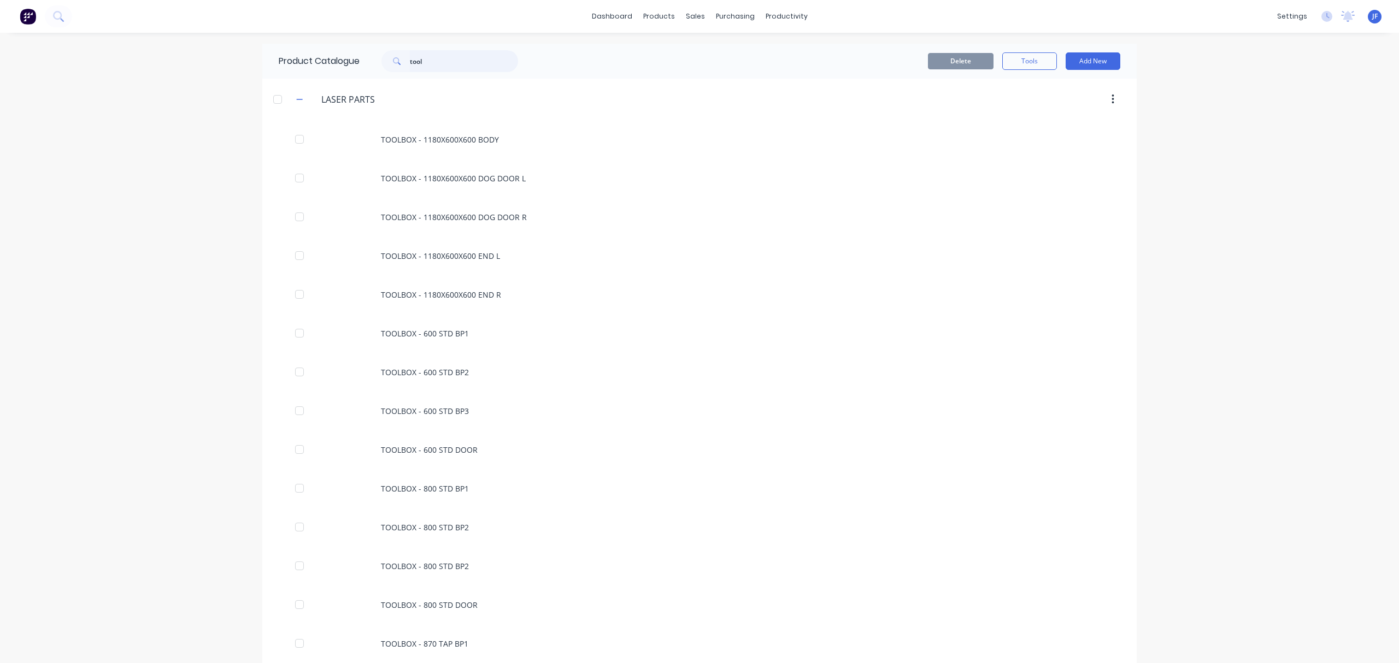
click at [435, 57] on input "tool" at bounding box center [464, 61] width 108 height 22
type input "t"
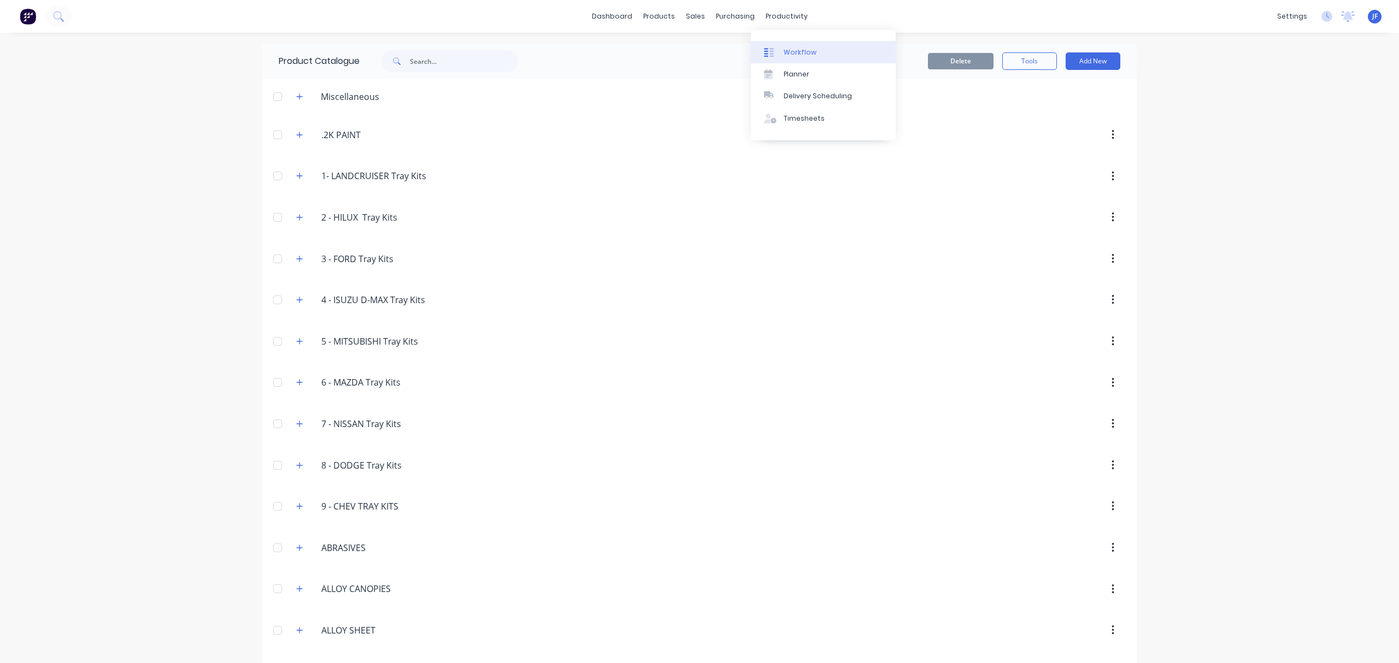
click at [794, 55] on div "Workflow" at bounding box center [800, 53] width 33 height 10
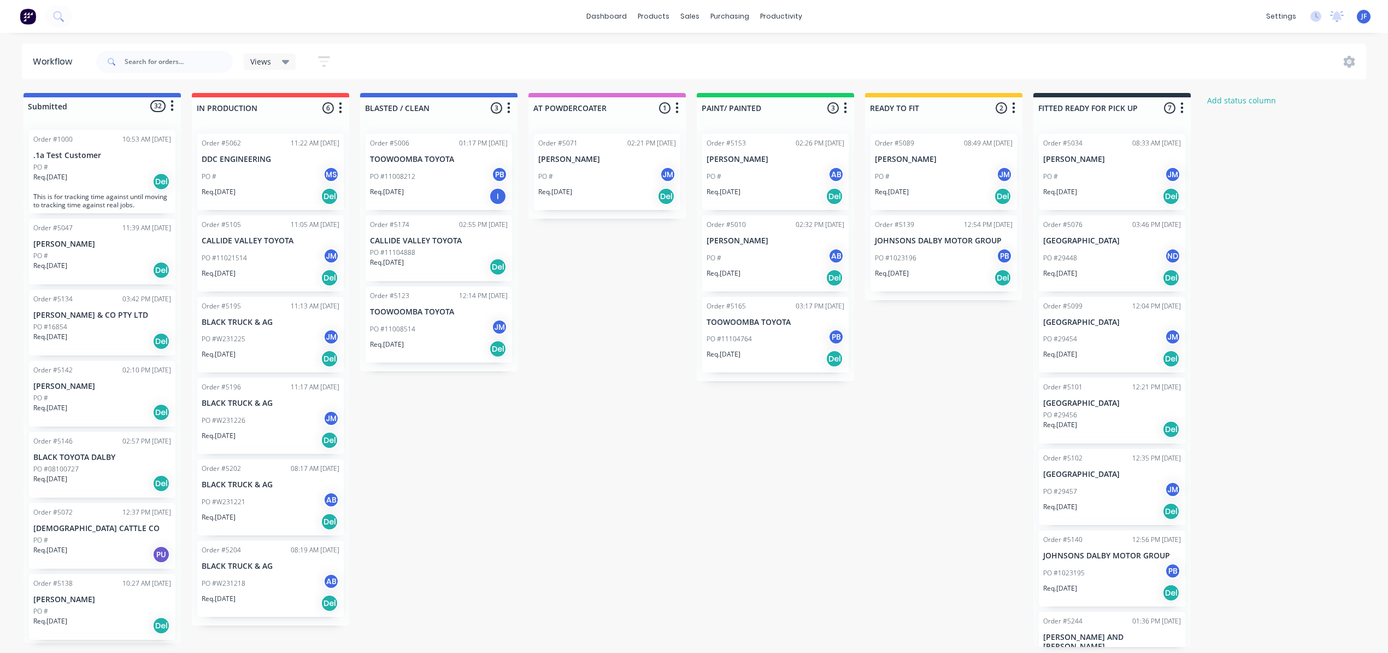
click at [772, 254] on div "PO # AB" at bounding box center [776, 258] width 138 height 21
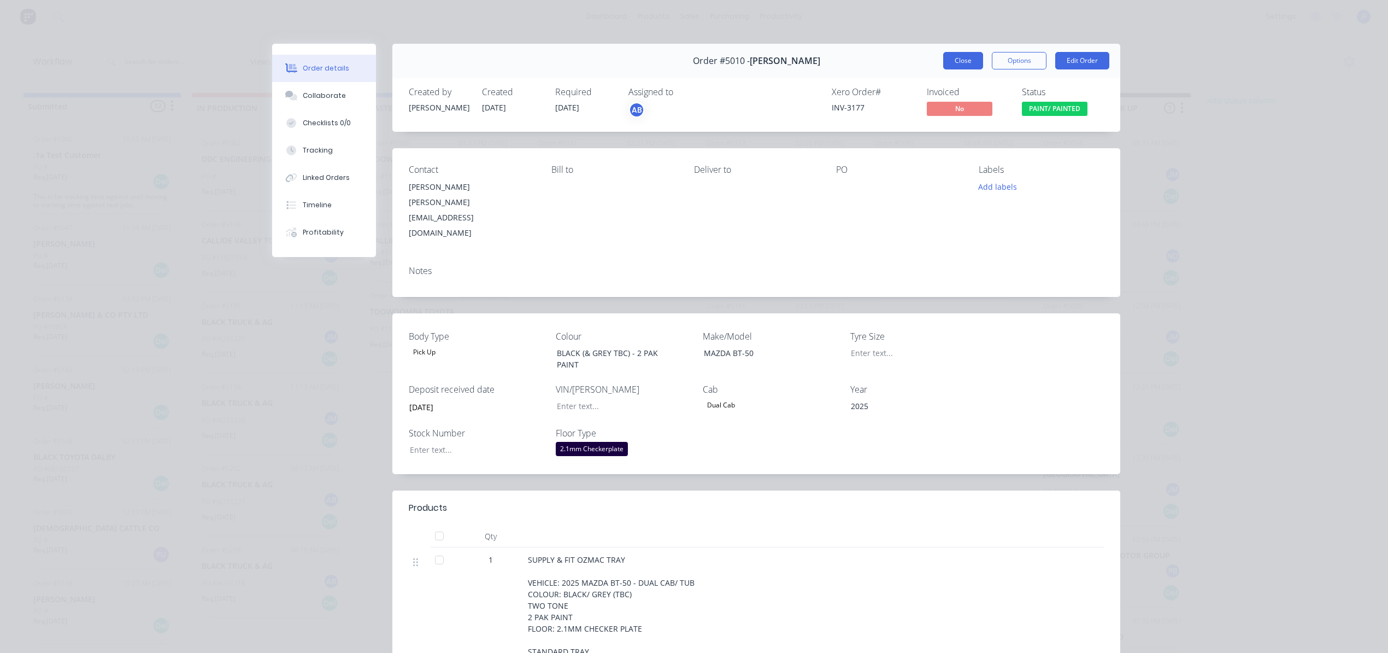
click at [961, 56] on button "Close" at bounding box center [963, 60] width 40 height 17
